Goal: Navigation & Orientation: Find specific page/section

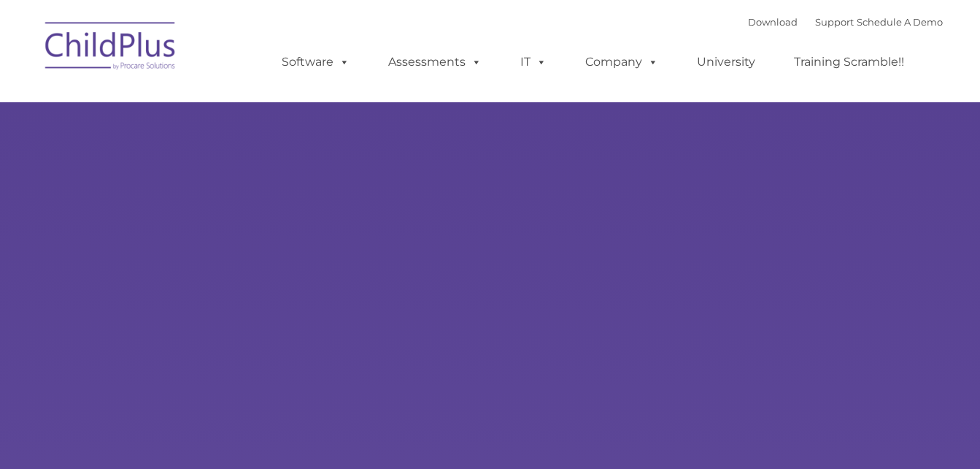
type input ""
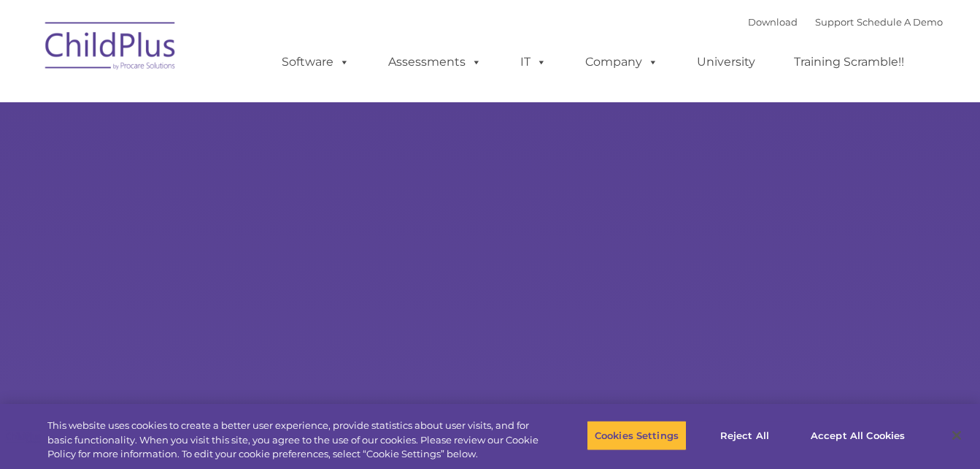
select select "MEDIUM"
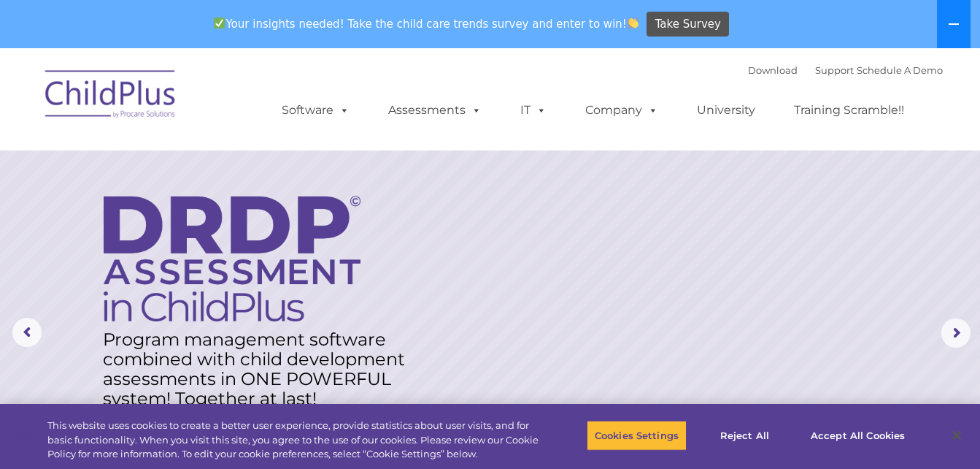
click at [956, 21] on icon at bounding box center [954, 24] width 12 height 12
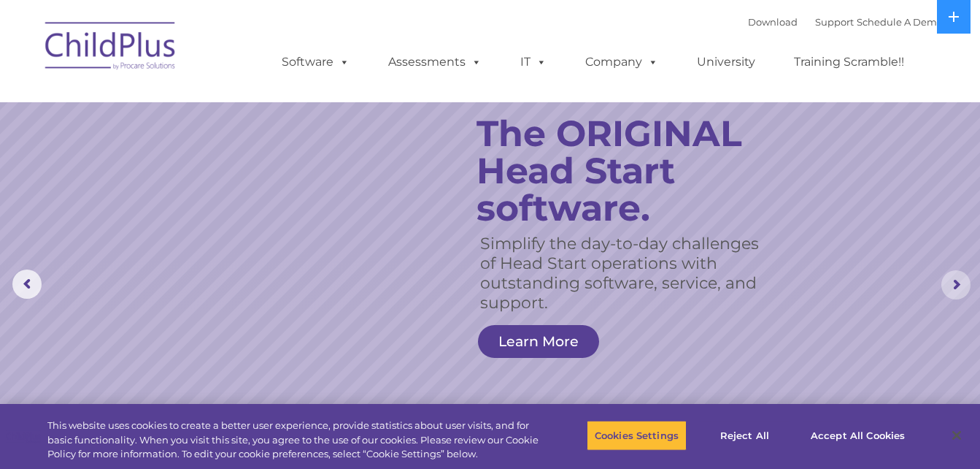
click at [957, 280] on rs-arrow at bounding box center [956, 284] width 29 height 29
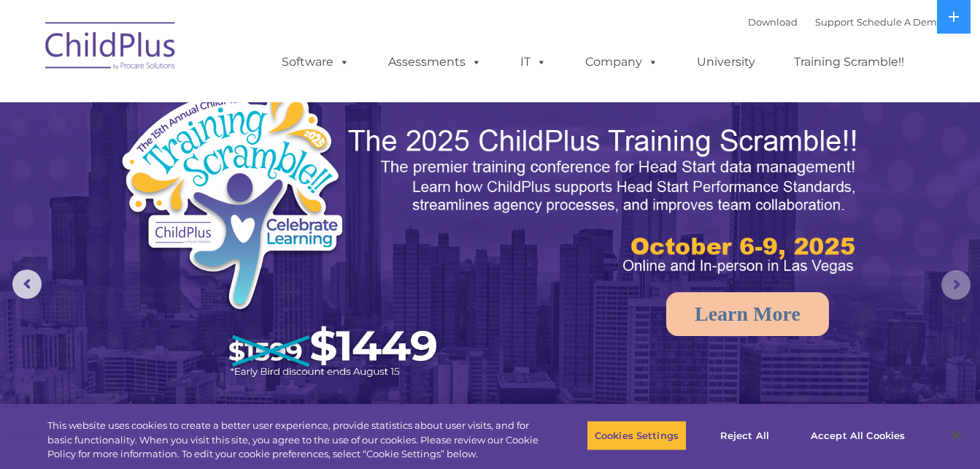
click at [957, 280] on rs-arrow at bounding box center [956, 284] width 29 height 29
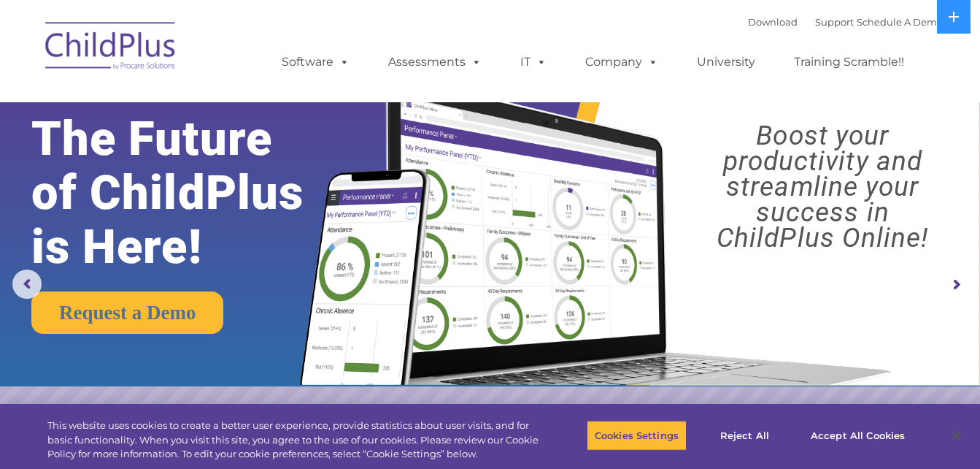
click at [958, 281] on rs-arrow at bounding box center [956, 284] width 29 height 29
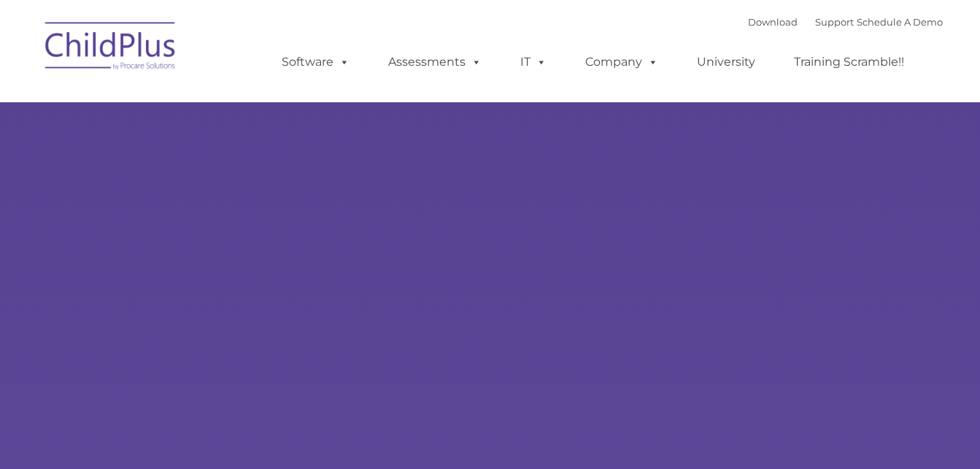
type input ""
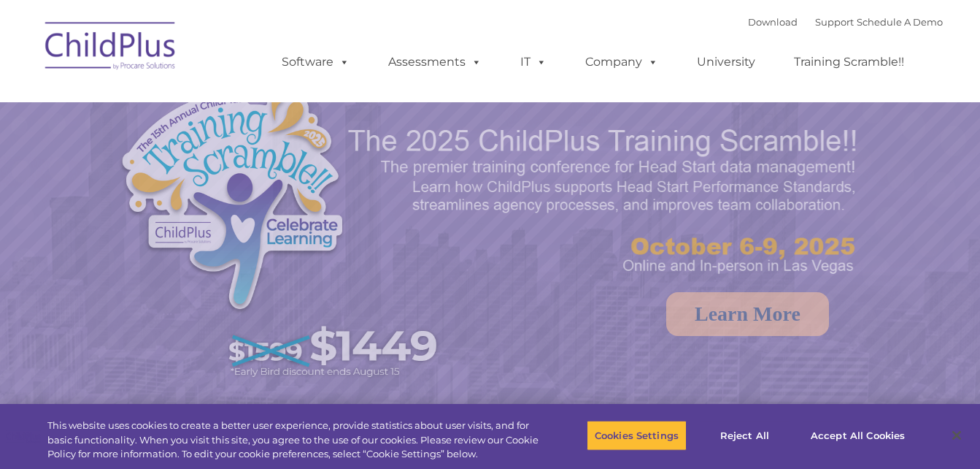
select select "MEDIUM"
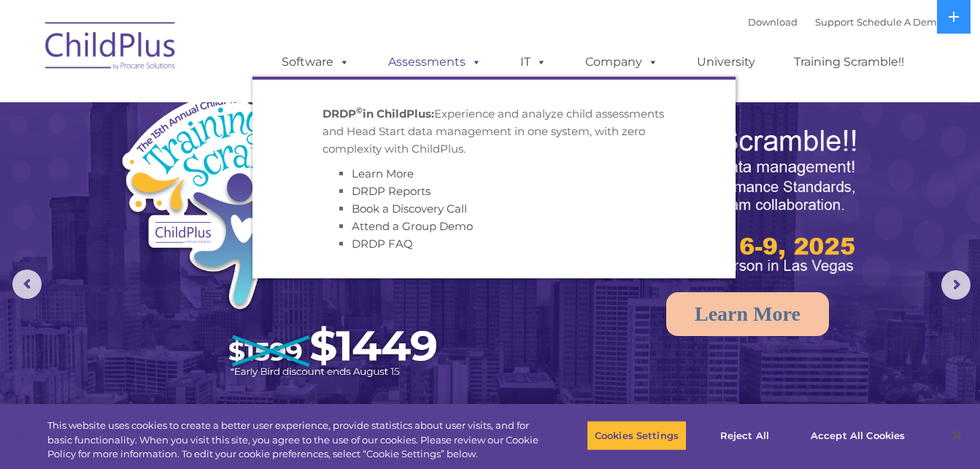
click at [416, 66] on link "Assessments" at bounding box center [435, 61] width 123 height 29
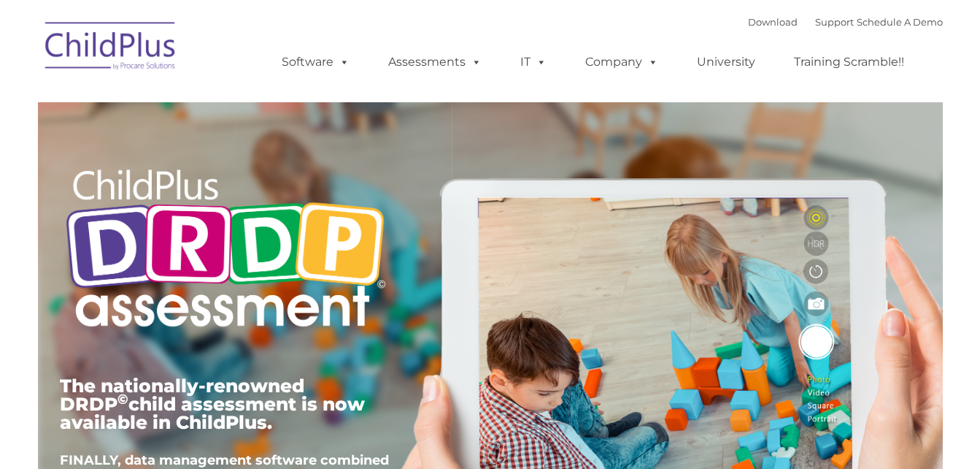
type input ""
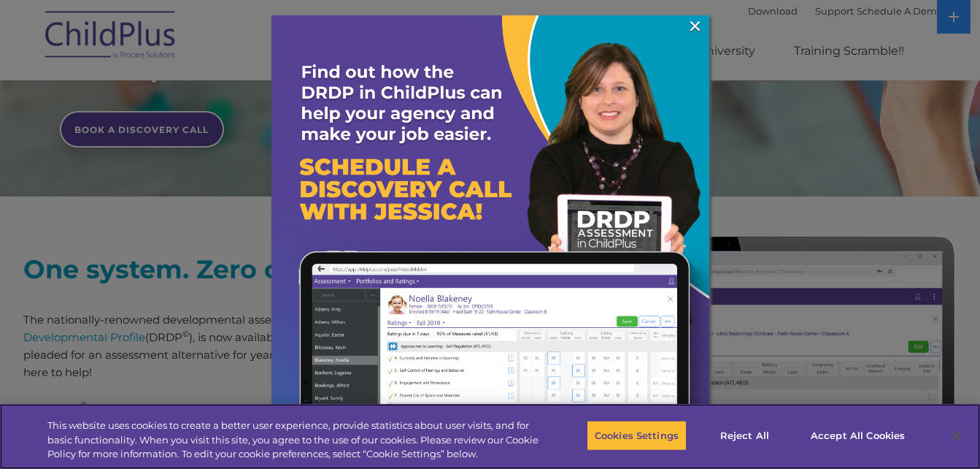
scroll to position [744, 0]
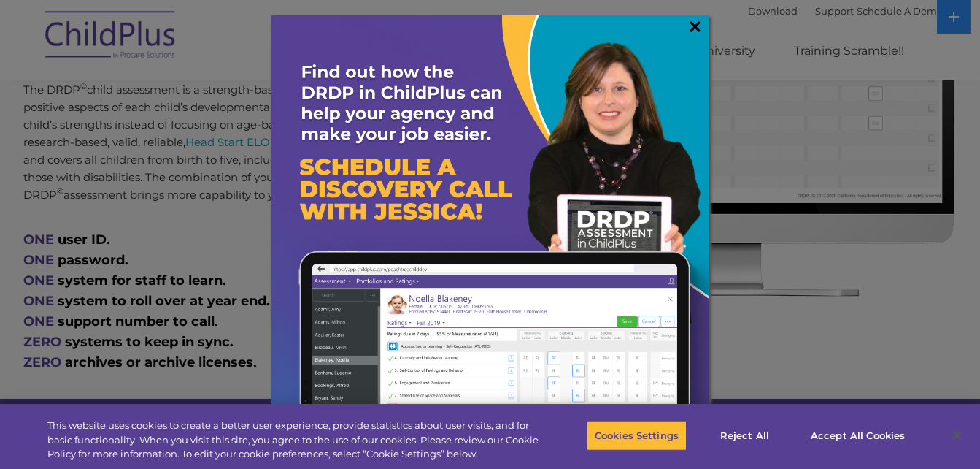
click at [697, 28] on link "×" at bounding box center [695, 26] width 17 height 15
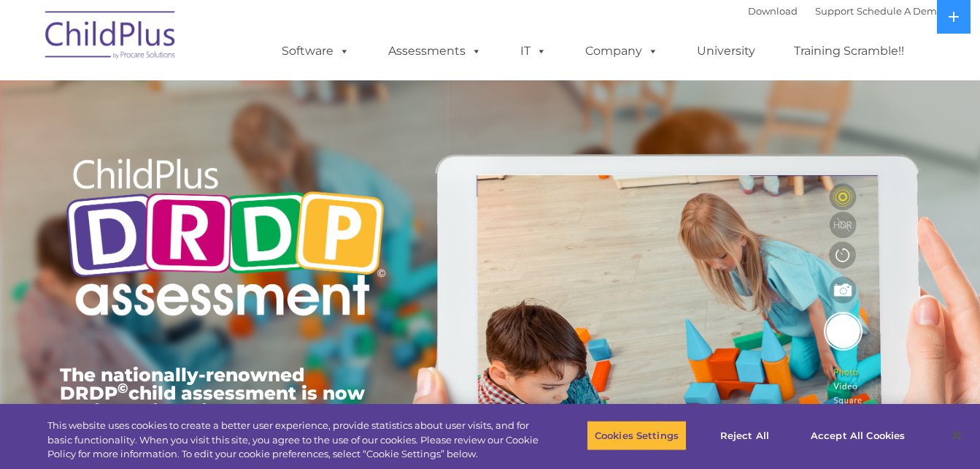
scroll to position [0, 0]
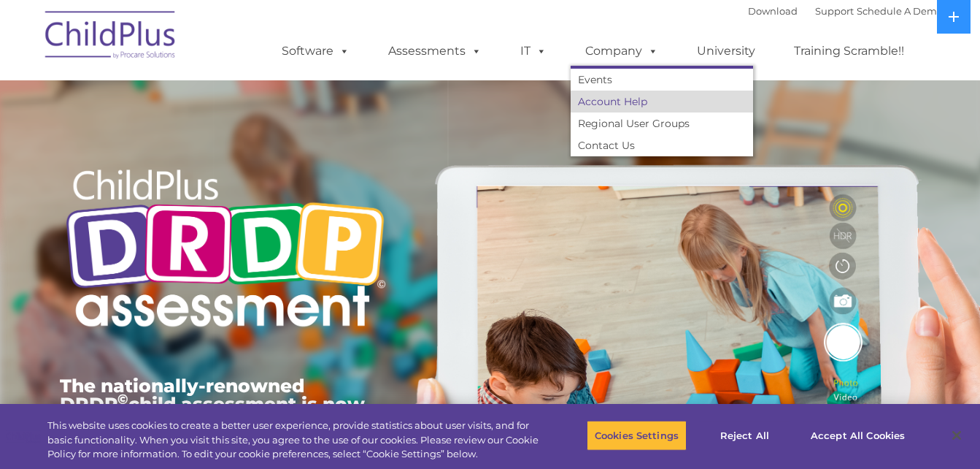
click at [620, 98] on link "Account Help" at bounding box center [662, 102] width 182 height 22
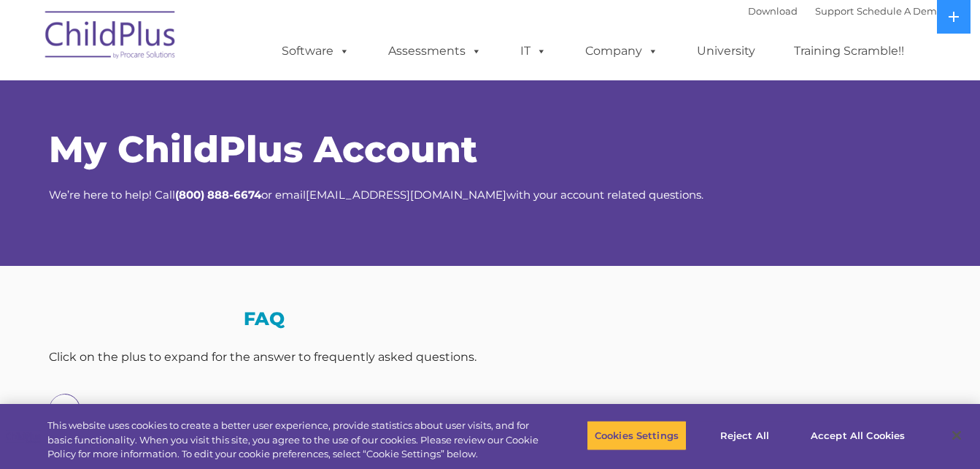
select select "MEDIUM"
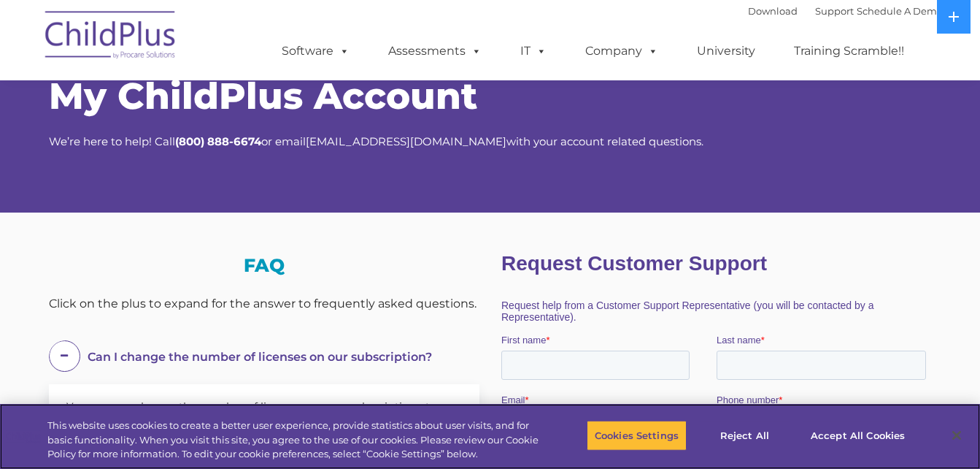
scroll to position [39, 0]
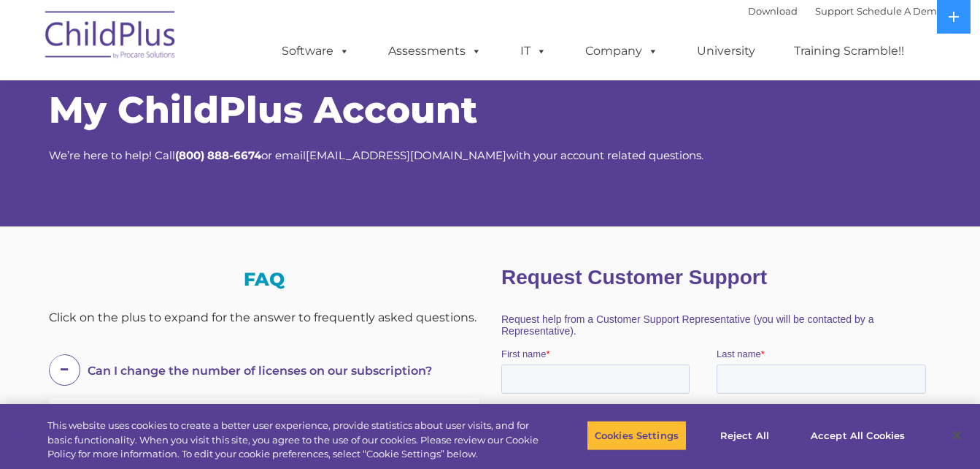
click at [144, 45] on img at bounding box center [111, 37] width 146 height 73
click at [98, 35] on img at bounding box center [111, 37] width 146 height 73
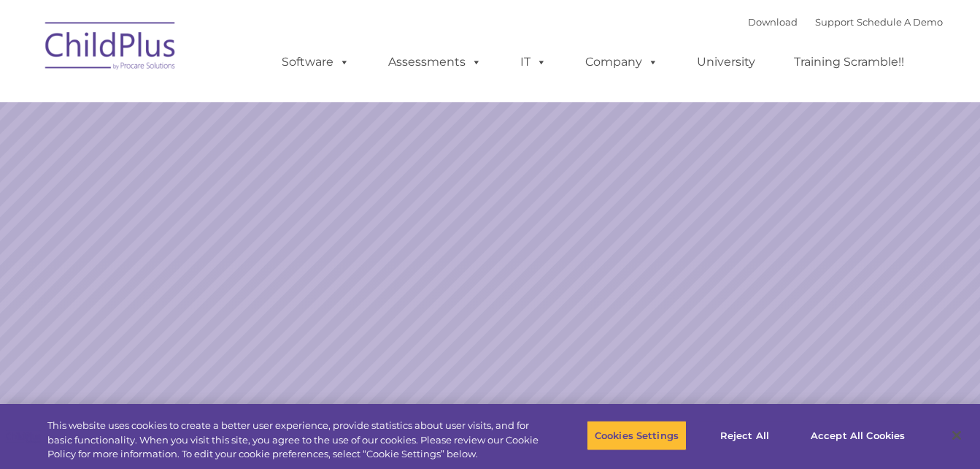
select select "MEDIUM"
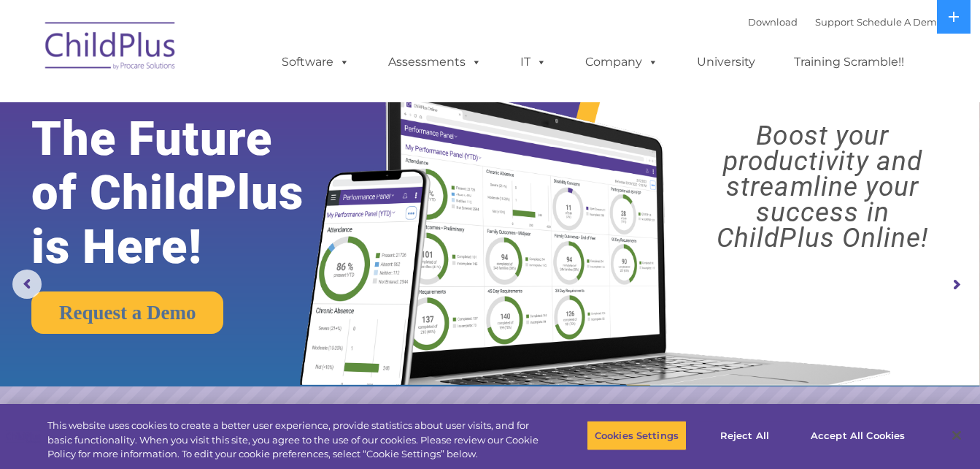
click at [957, 284] on rs-arrow at bounding box center [956, 284] width 29 height 29
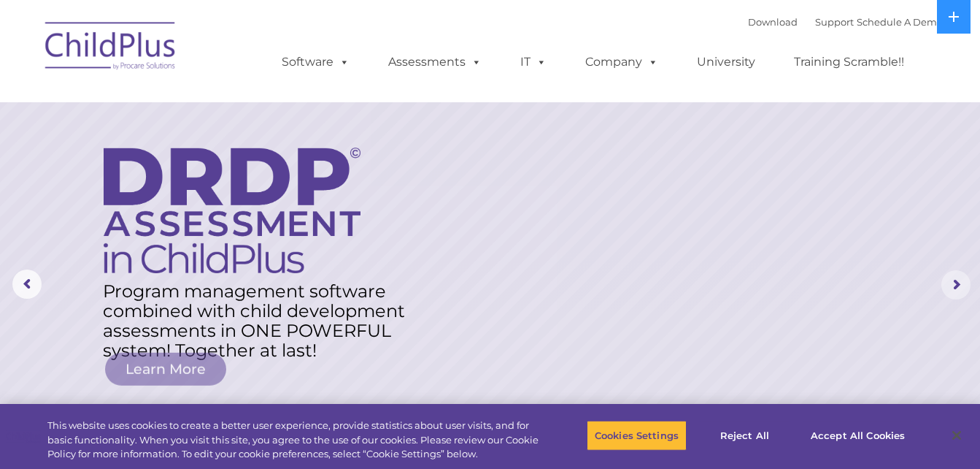
click at [957, 284] on rs-arrow at bounding box center [956, 284] width 29 height 29
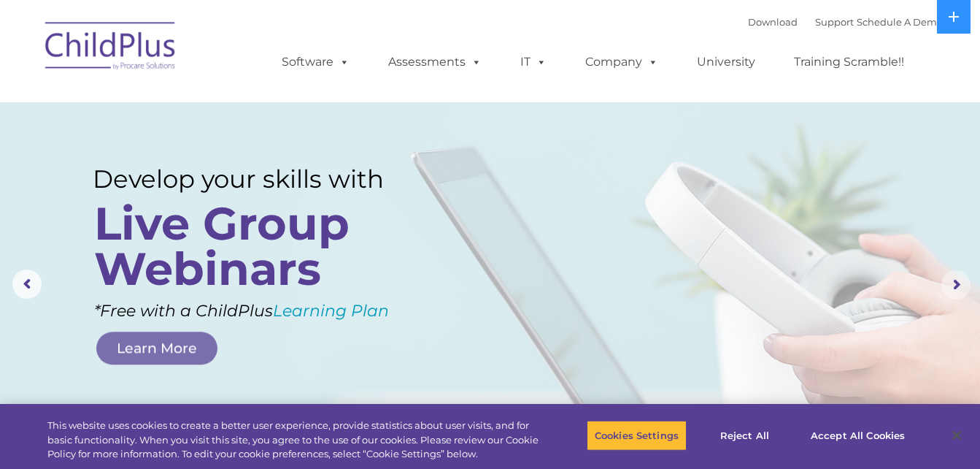
click at [957, 284] on rs-arrow at bounding box center [956, 284] width 29 height 29
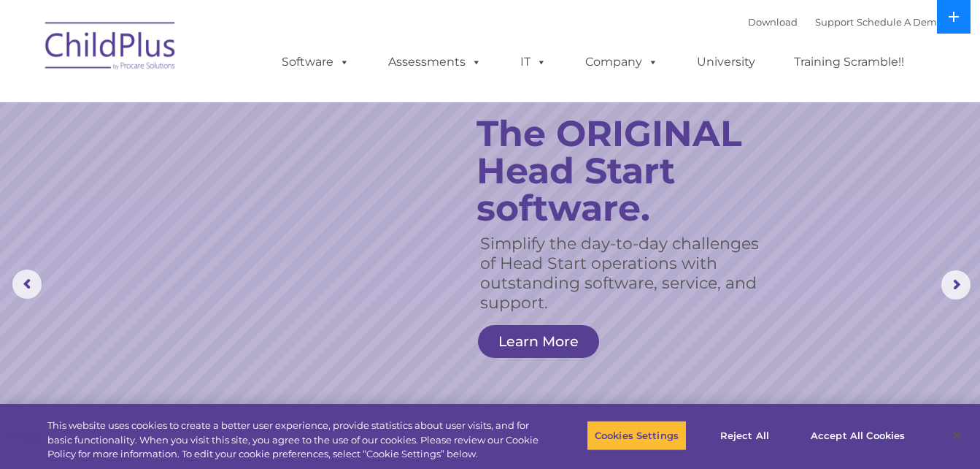
click at [961, 8] on button at bounding box center [954, 17] width 34 height 34
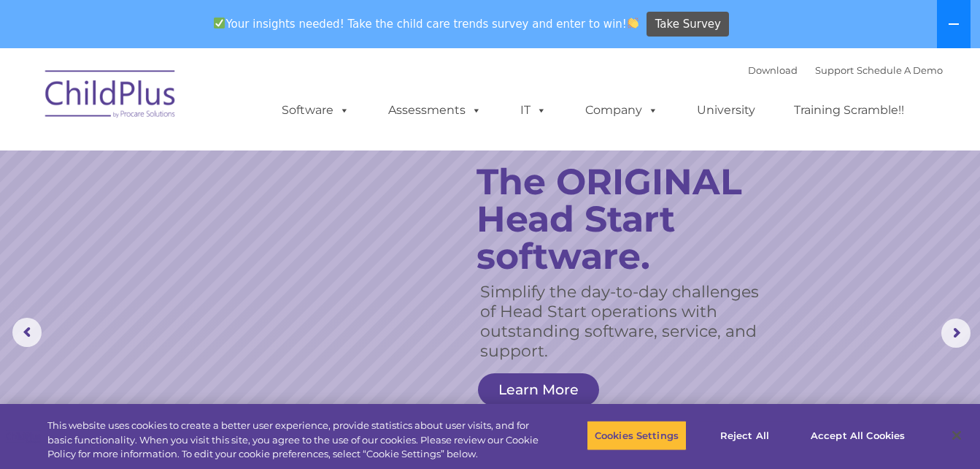
click at [961, 8] on button at bounding box center [954, 24] width 34 height 48
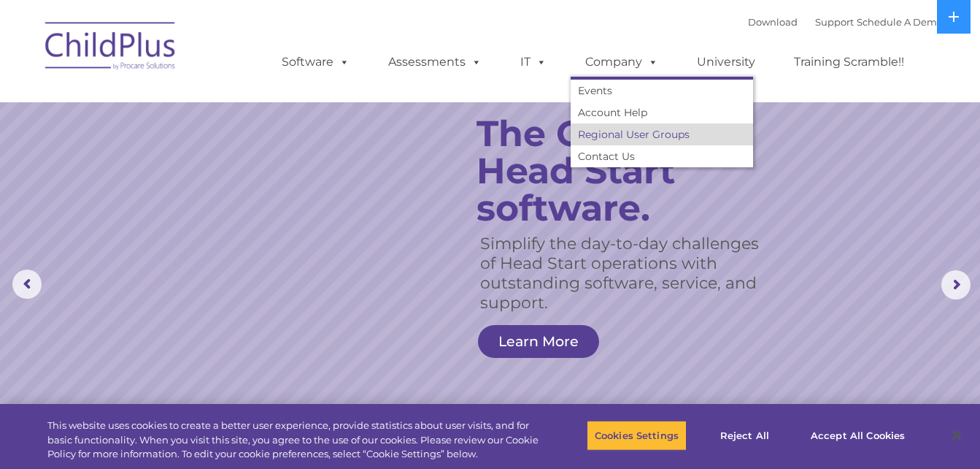
click at [646, 131] on link "Regional User Groups" at bounding box center [662, 134] width 182 height 22
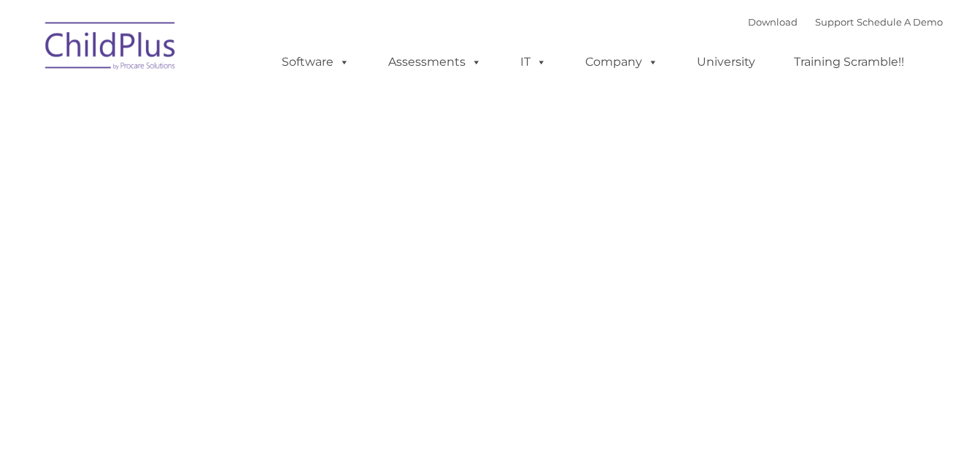
type input ""
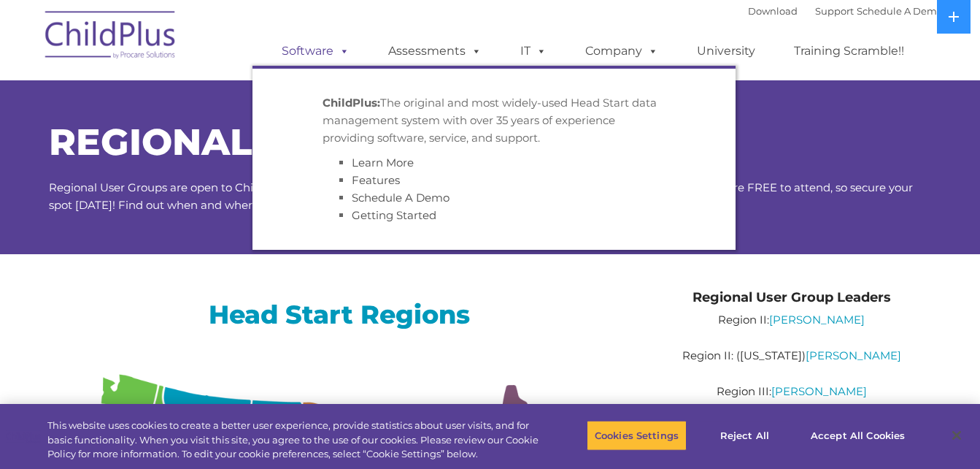
click at [340, 51] on span at bounding box center [342, 51] width 16 height 14
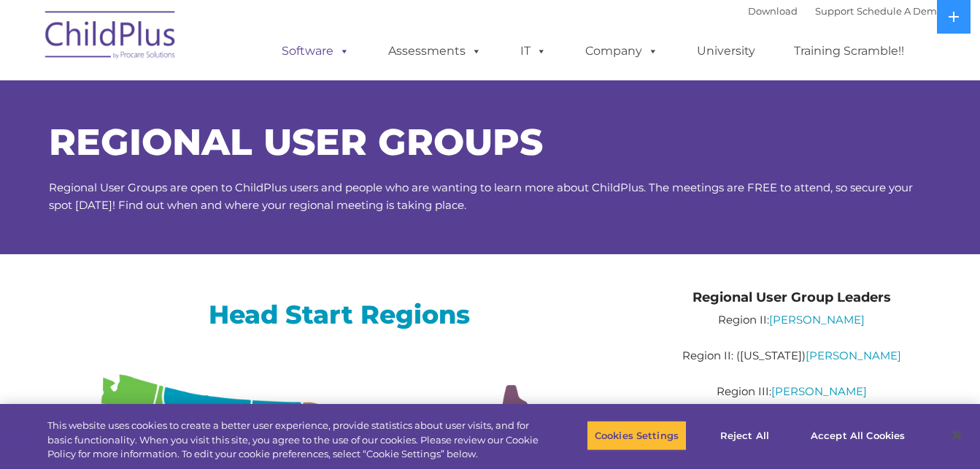
click at [340, 51] on span at bounding box center [342, 51] width 16 height 14
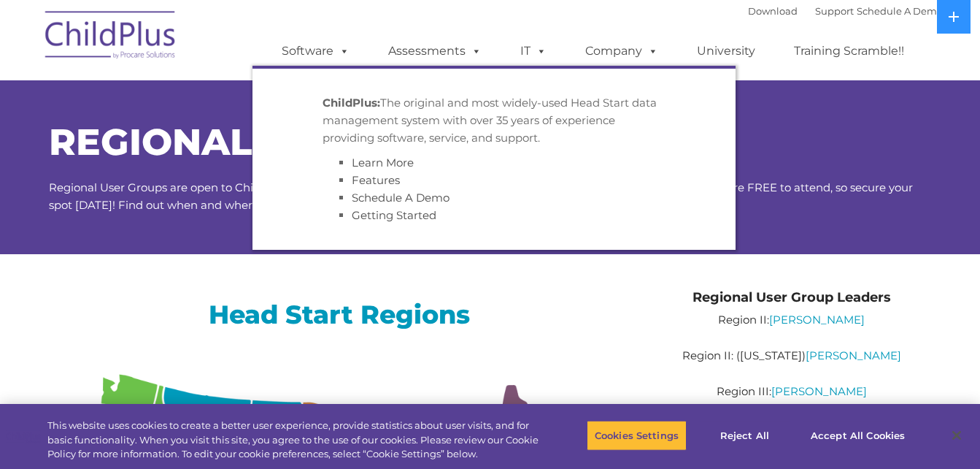
click at [358, 117] on p "ChildPlus: The original and most widely-used Head Start data management system …" at bounding box center [494, 120] width 343 height 53
click at [353, 95] on p "ChildPlus: The original and most widely-used Head Start data management system …" at bounding box center [494, 120] width 343 height 53
click at [369, 182] on link "Features" at bounding box center [376, 180] width 48 height 14
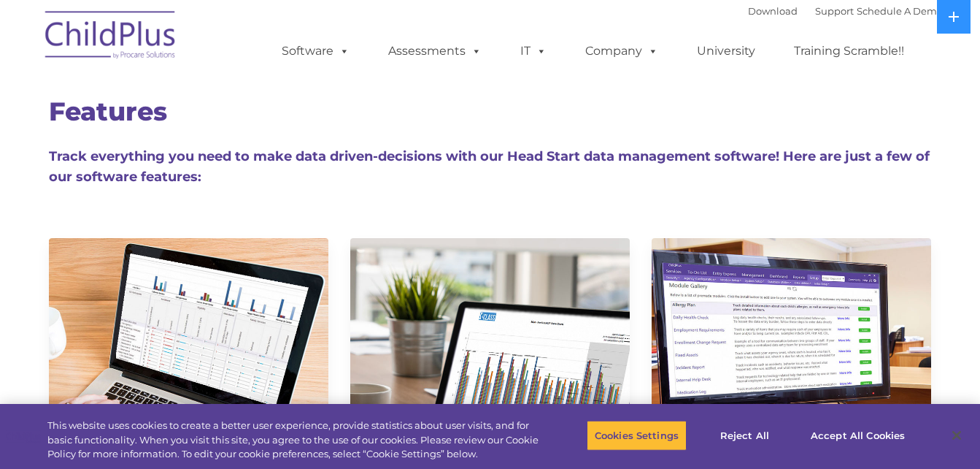
click at [144, 26] on img at bounding box center [111, 37] width 146 height 73
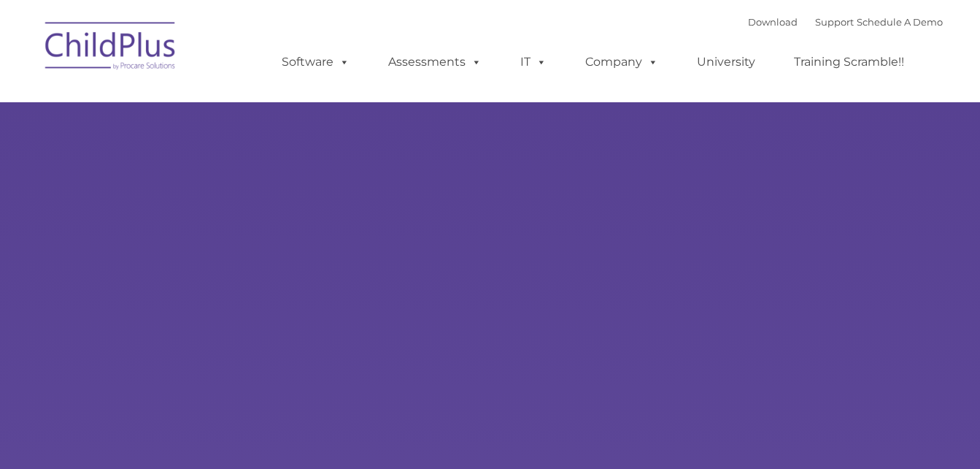
type input ""
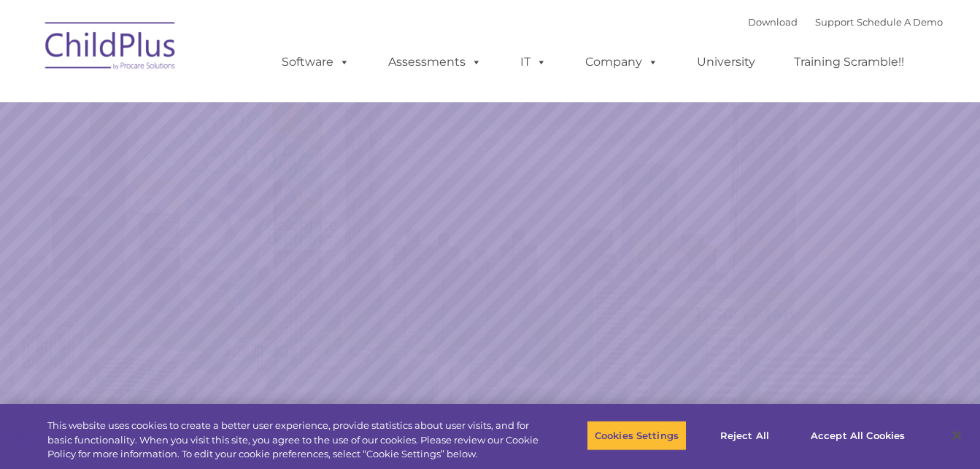
select select "MEDIUM"
